Goal: Information Seeking & Learning: Learn about a topic

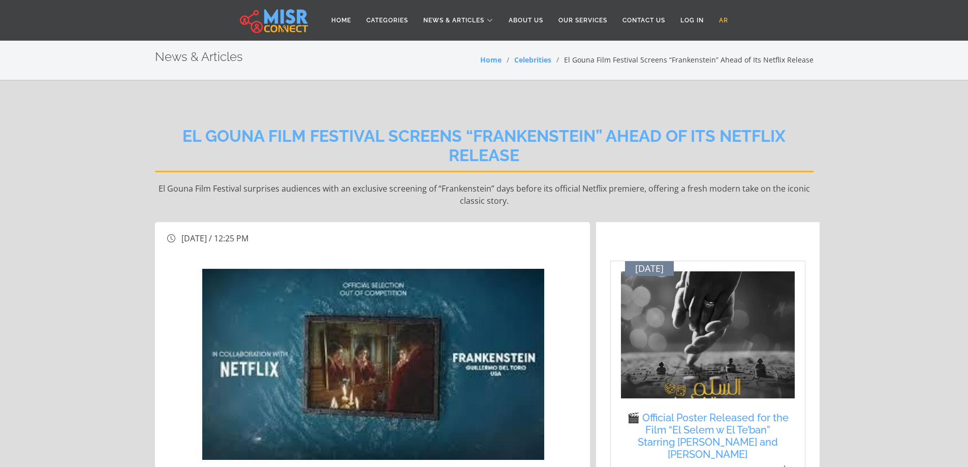
click at [721, 16] on link "AR" at bounding box center [724, 20] width 24 height 19
click at [339, 21] on link "Home" at bounding box center [341, 20] width 35 height 19
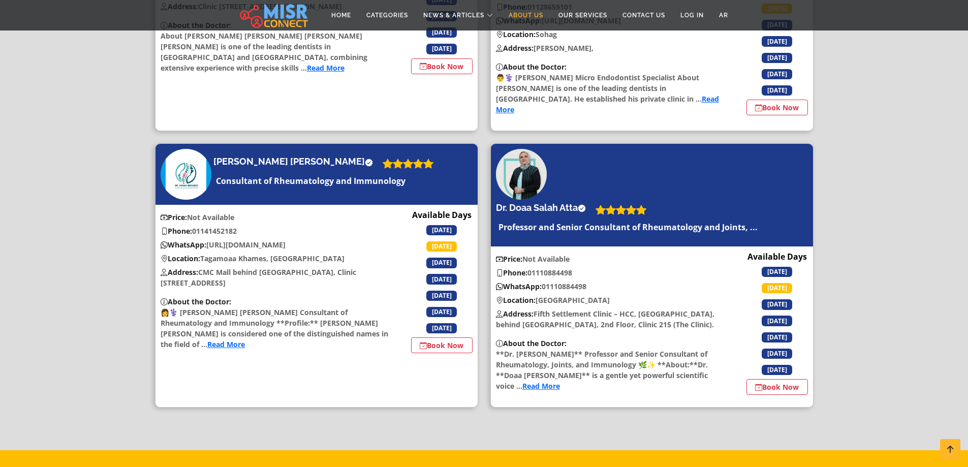
scroll to position [1309, 0]
